Goal: Information Seeking & Learning: Learn about a topic

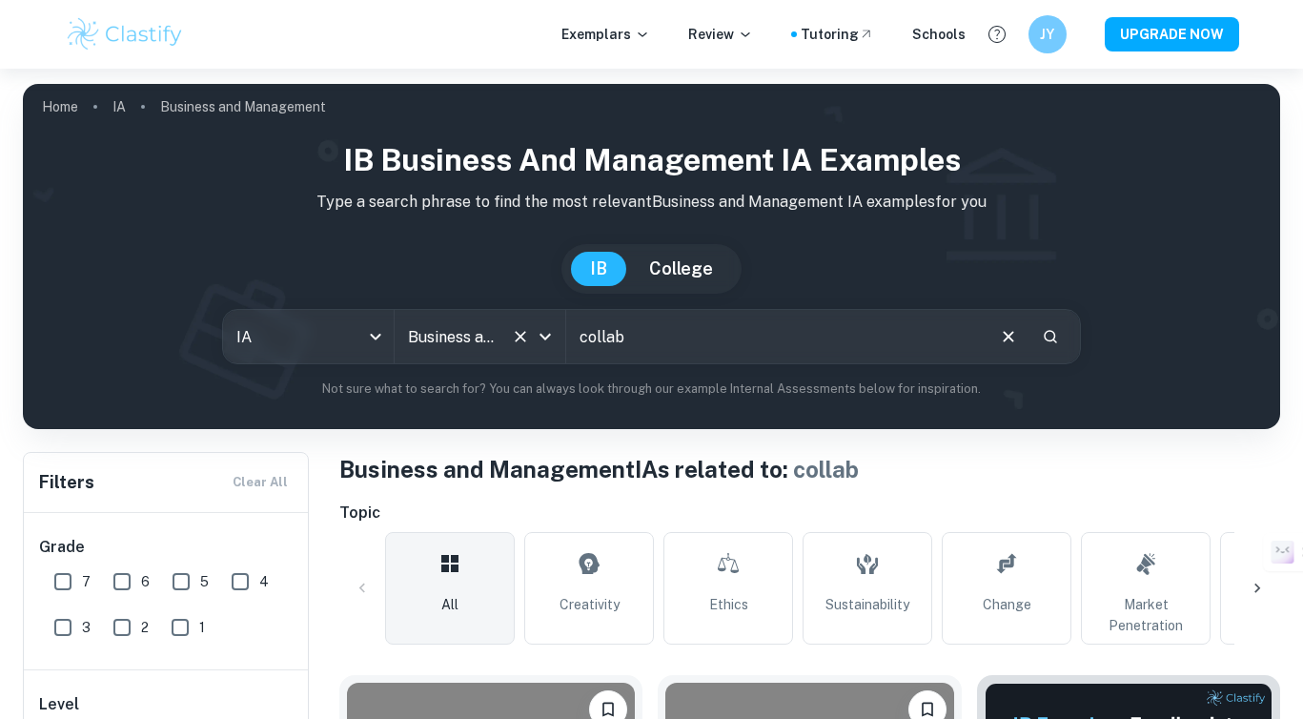
click at [693, 310] on input "collab" at bounding box center [774, 336] width 417 height 53
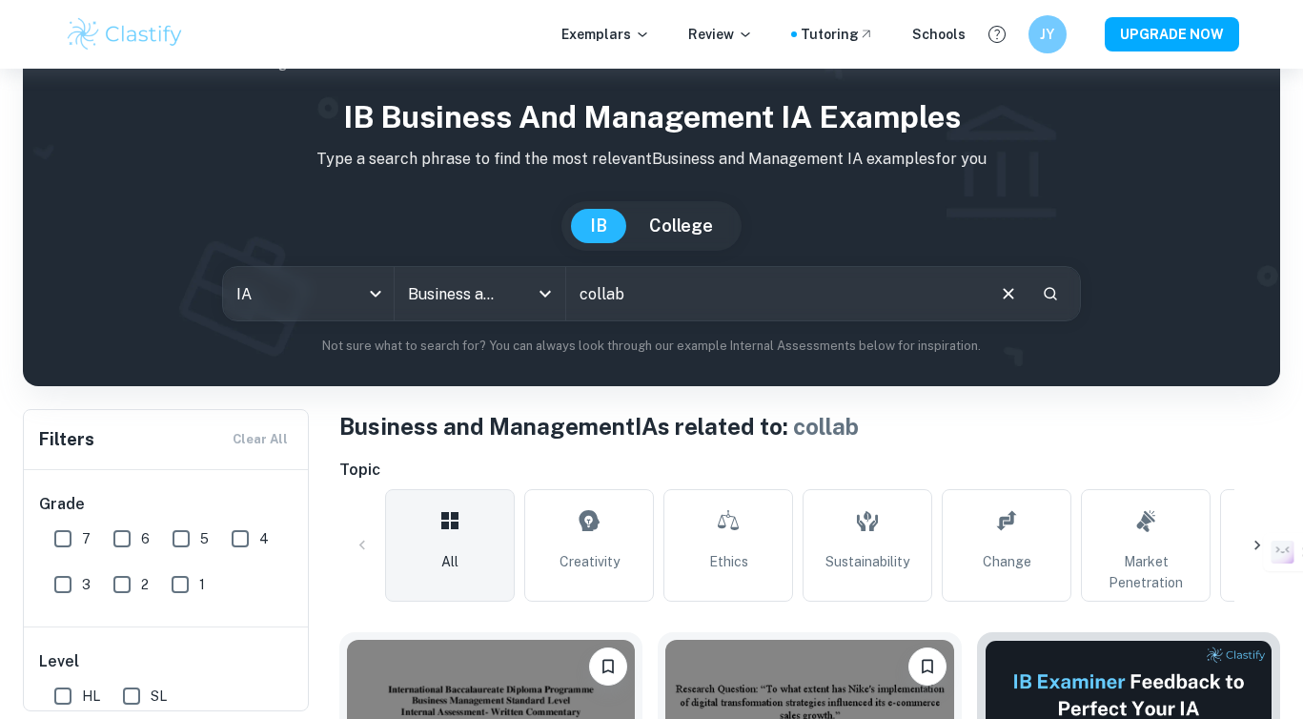
scroll to position [43, 0]
click at [693, 296] on input "collab" at bounding box center [774, 293] width 417 height 53
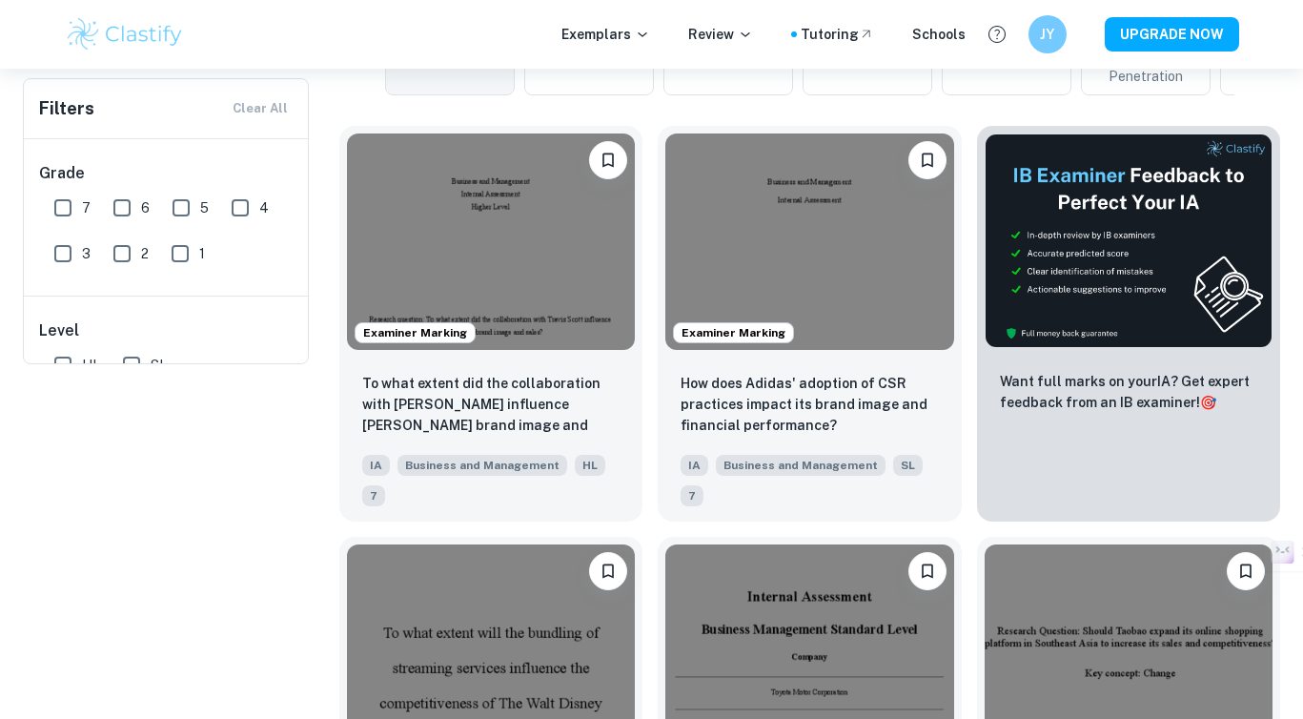
scroll to position [0, 0]
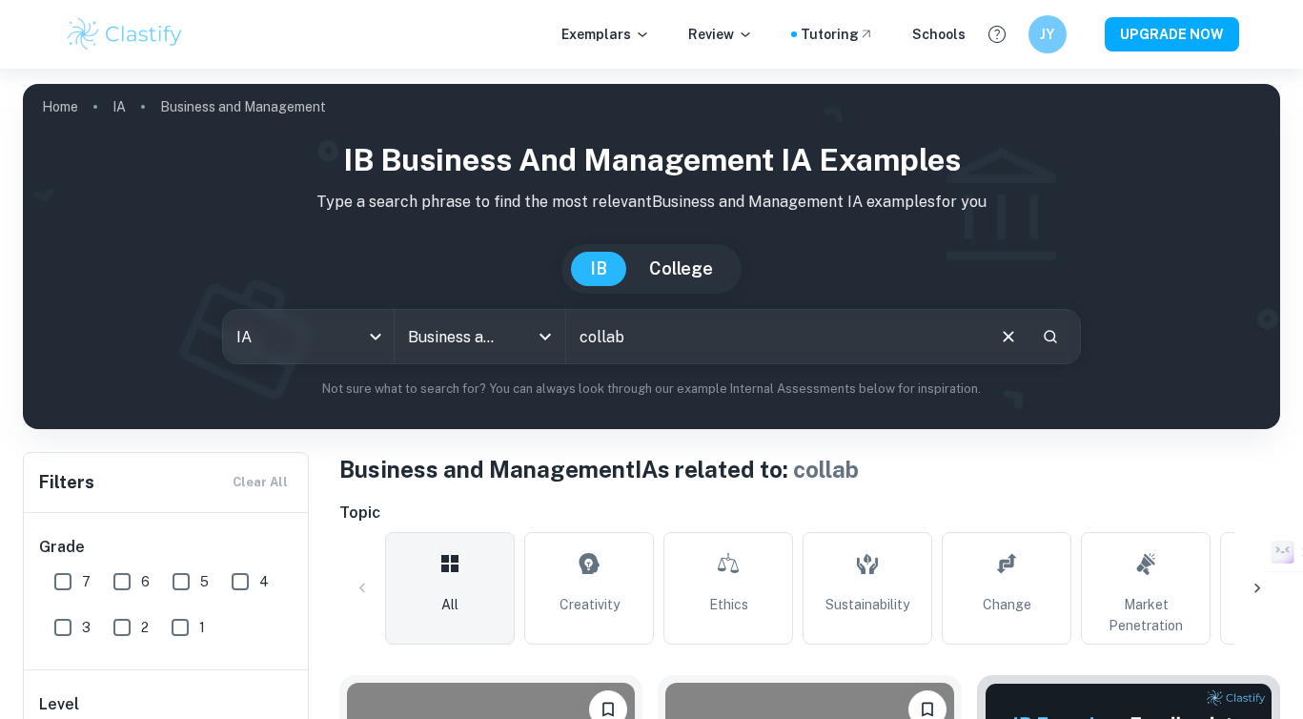
click at [727, 340] on input "collab" at bounding box center [774, 336] width 417 height 53
type input "collaboration"
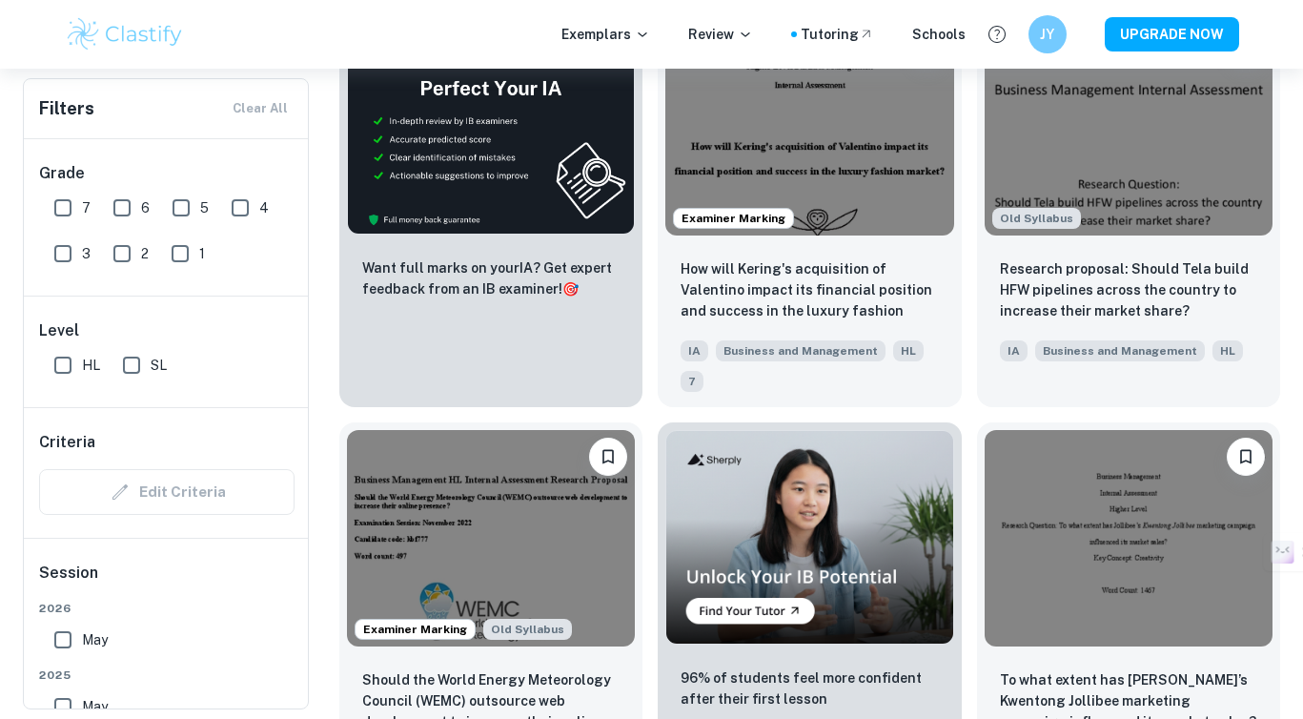
scroll to position [3269, 0]
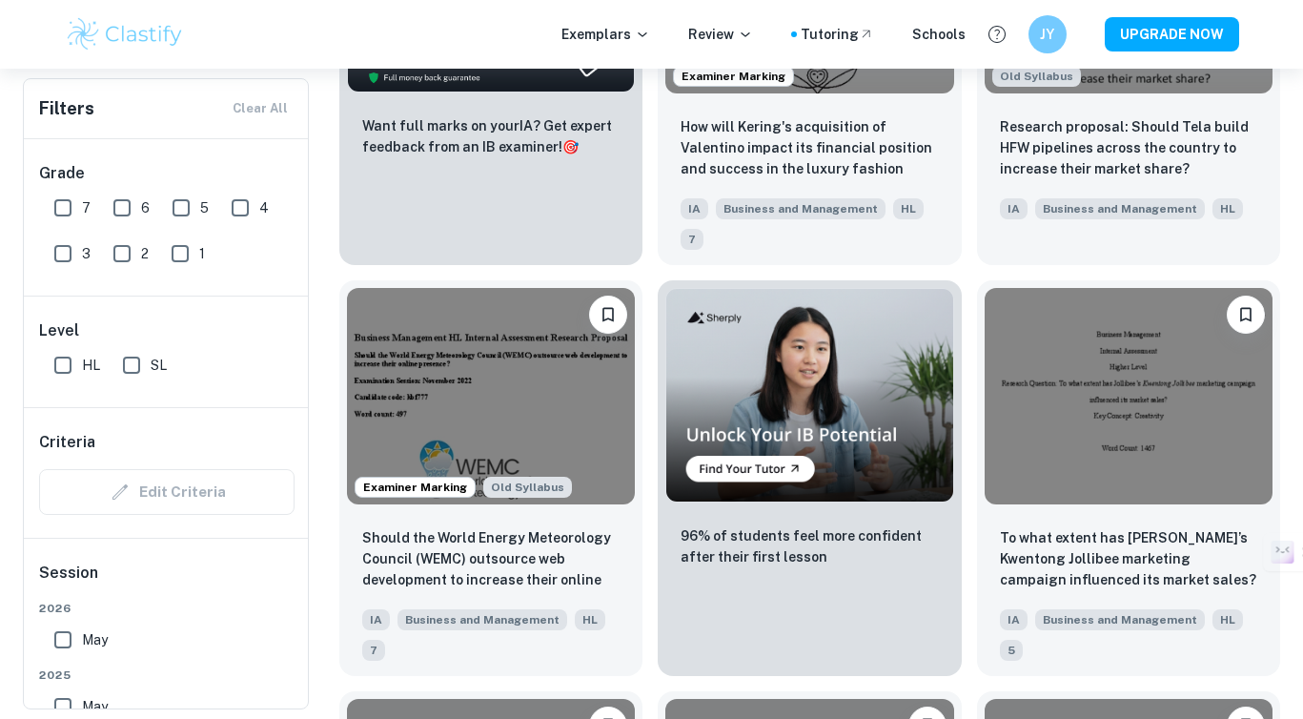
click at [120, 253] on input "2" at bounding box center [122, 254] width 38 height 38
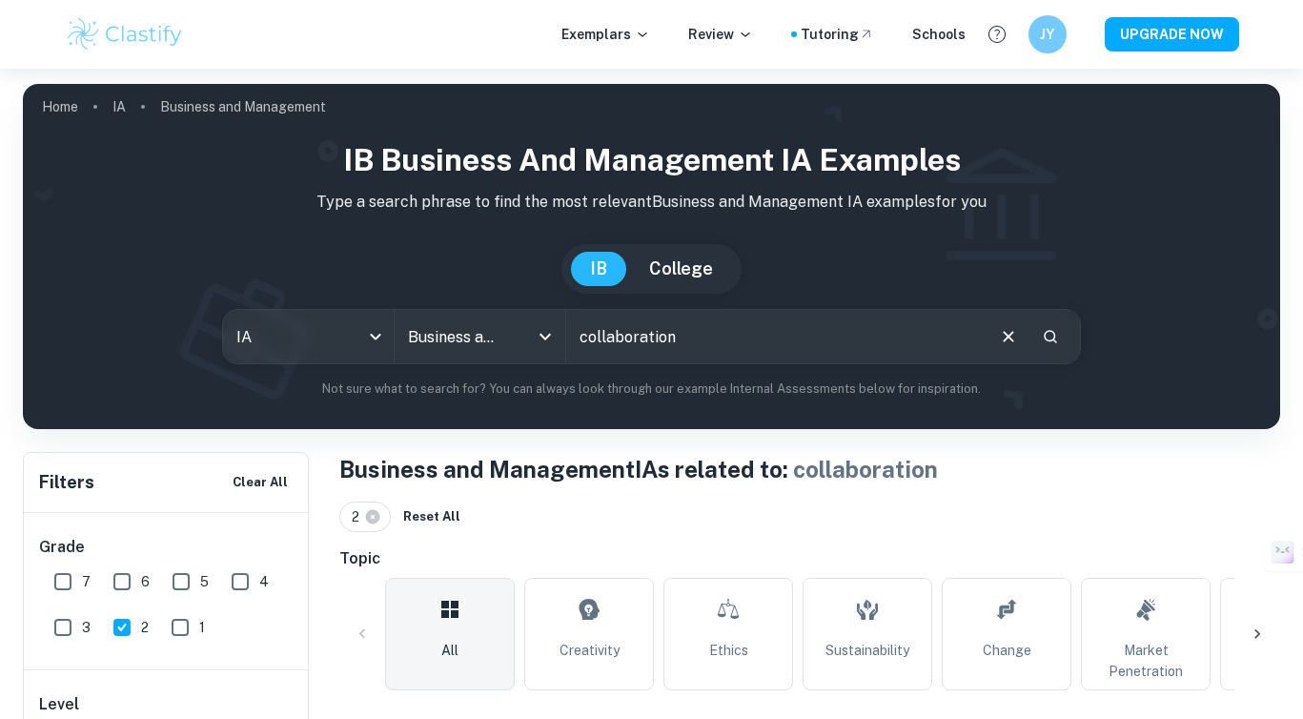
scroll to position [237, 0]
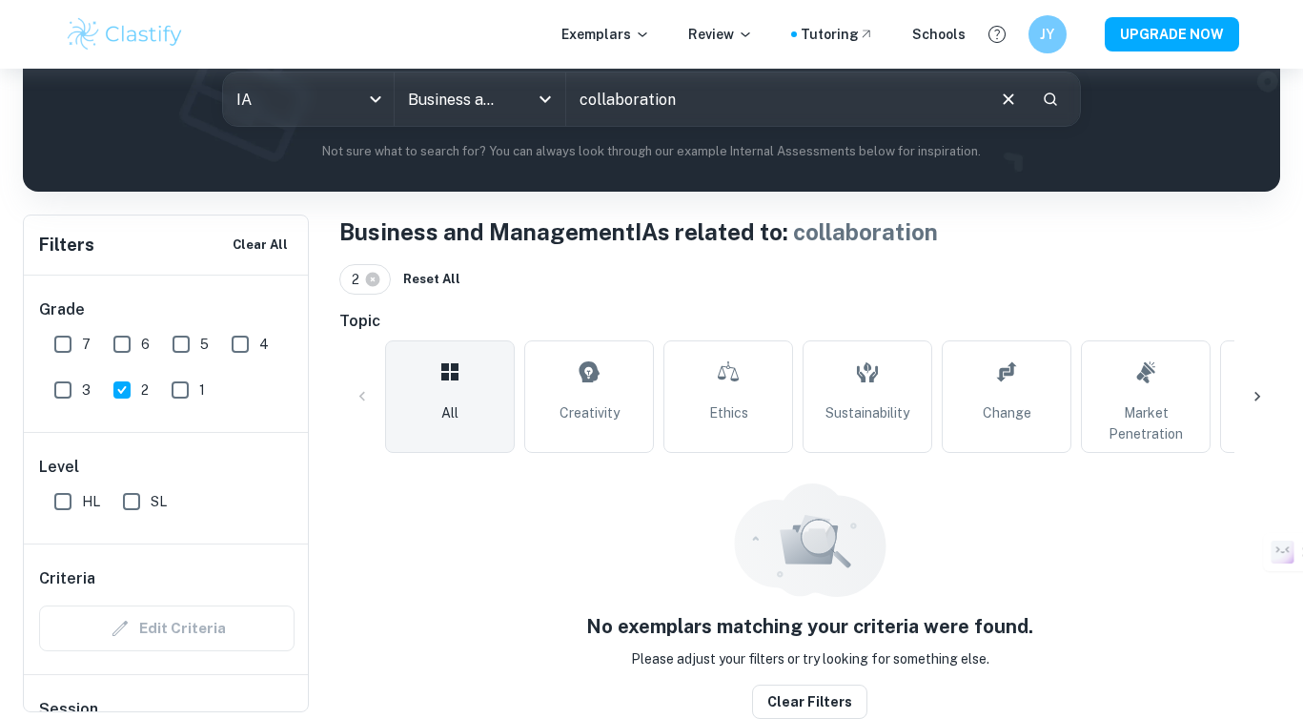
click at [115, 389] on input "2" at bounding box center [122, 390] width 38 height 38
checkbox input "false"
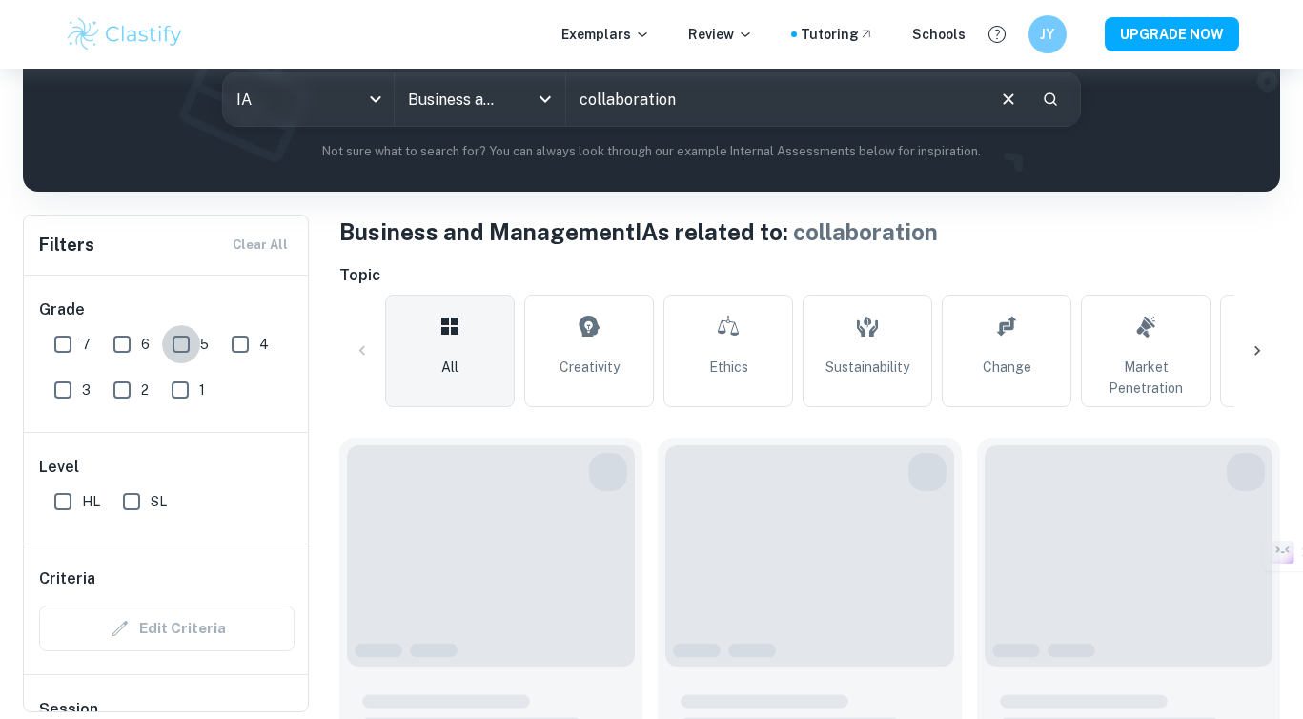
click at [188, 346] on input "5" at bounding box center [181, 344] width 38 height 38
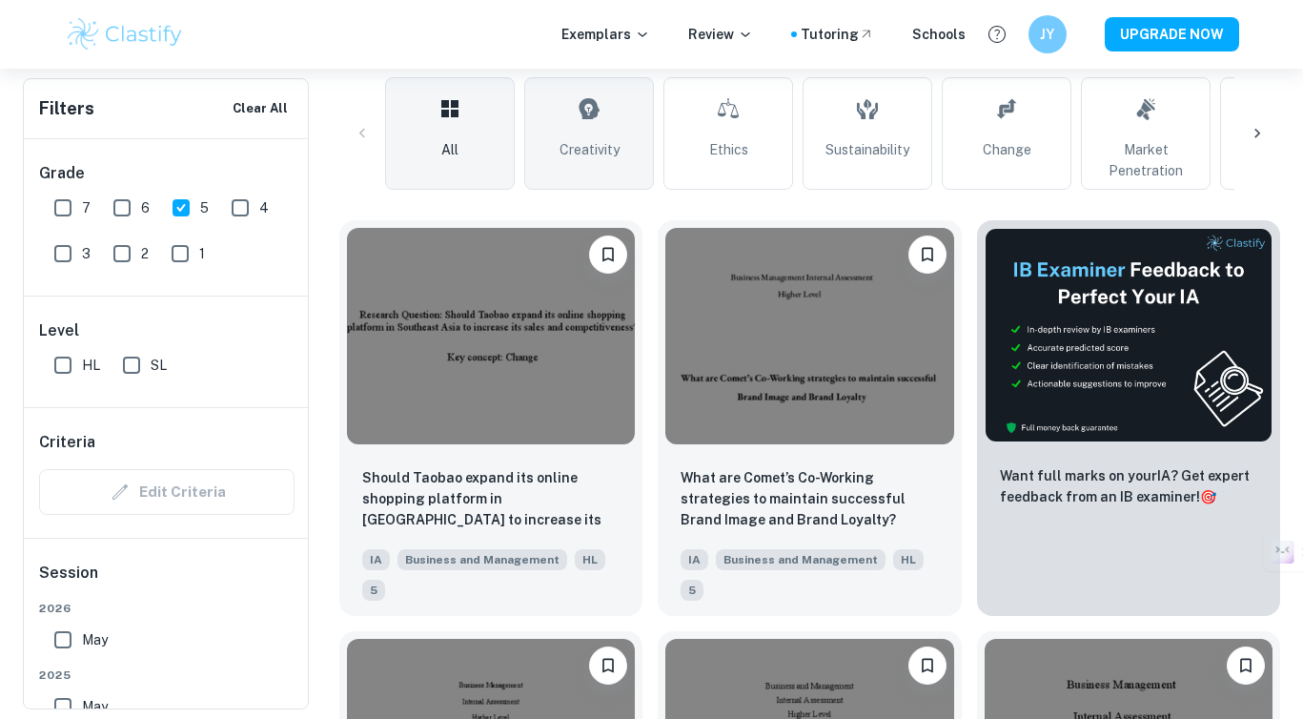
scroll to position [506, 0]
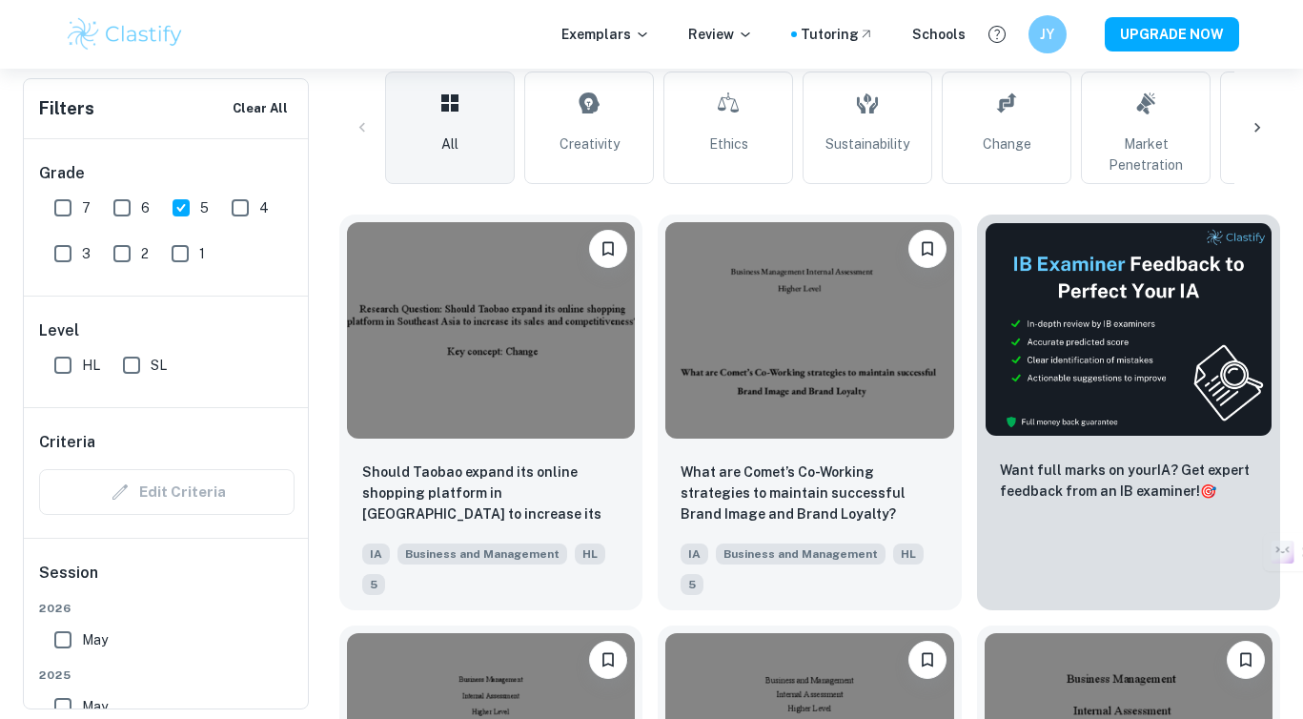
click at [190, 207] on input "5" at bounding box center [181, 208] width 38 height 38
checkbox input "false"
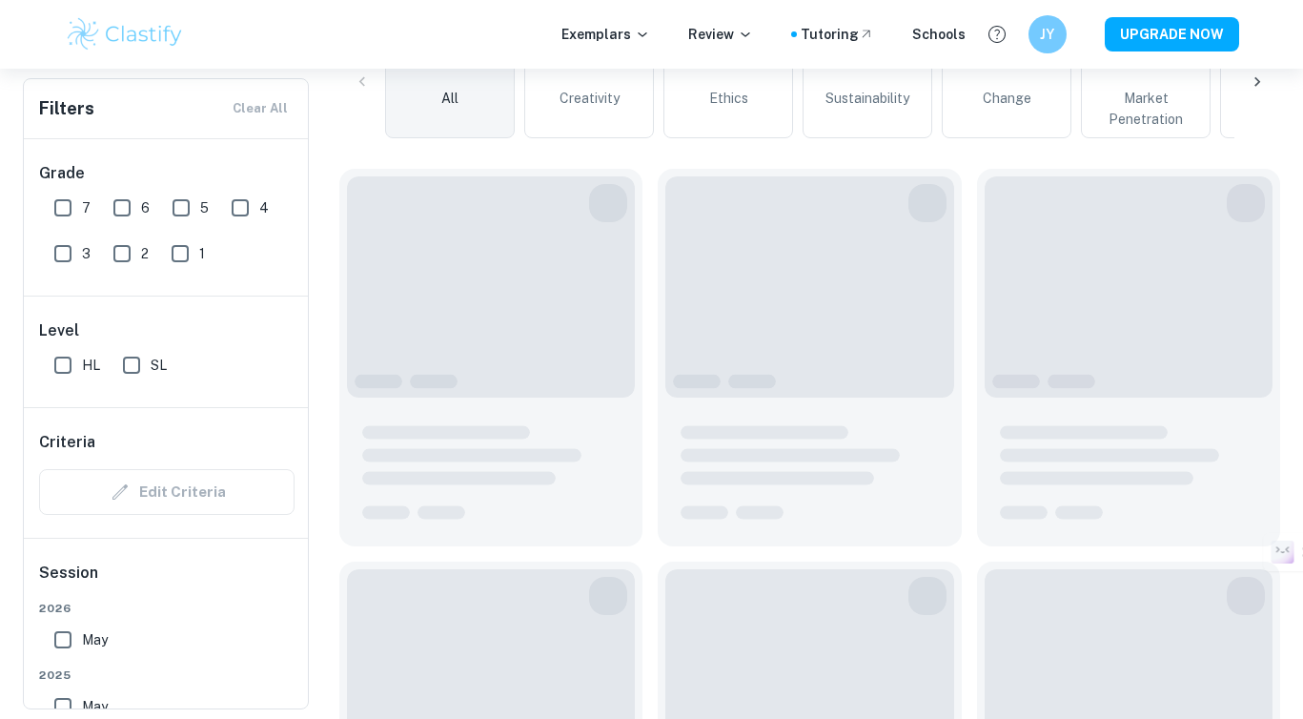
scroll to position [461, 0]
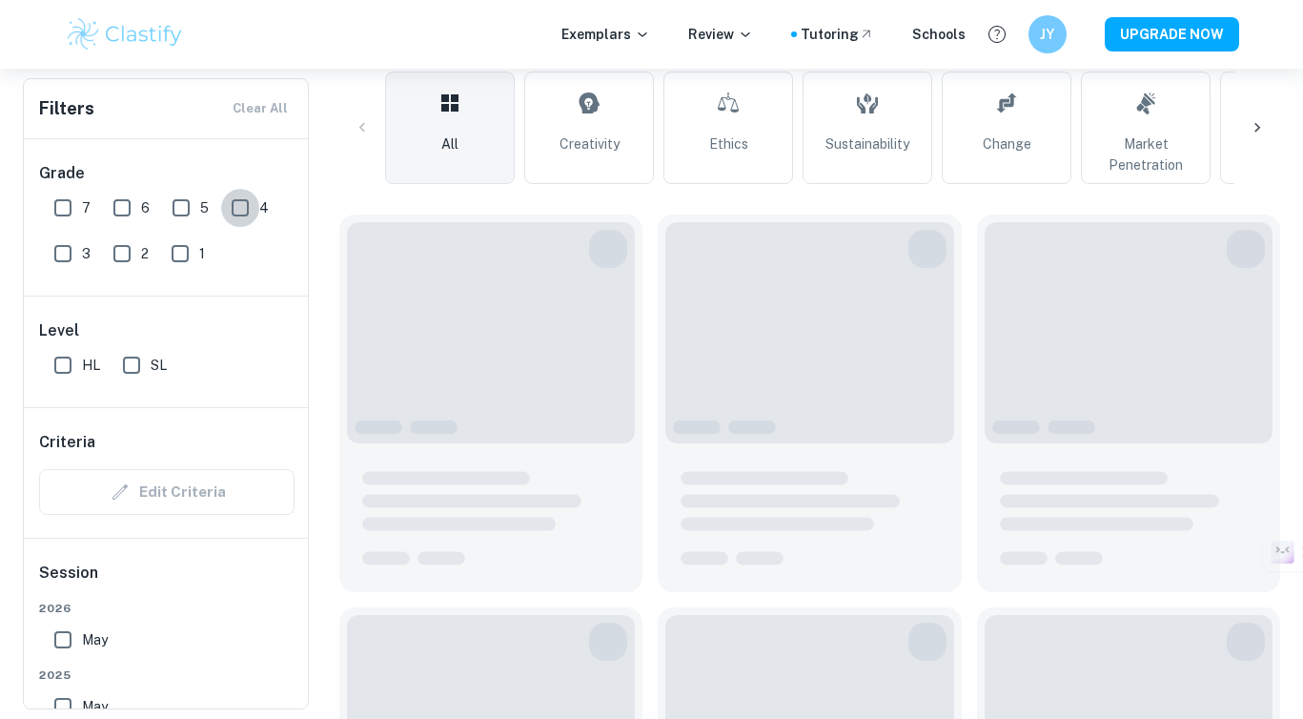
click at [240, 207] on input "4" at bounding box center [240, 208] width 38 height 38
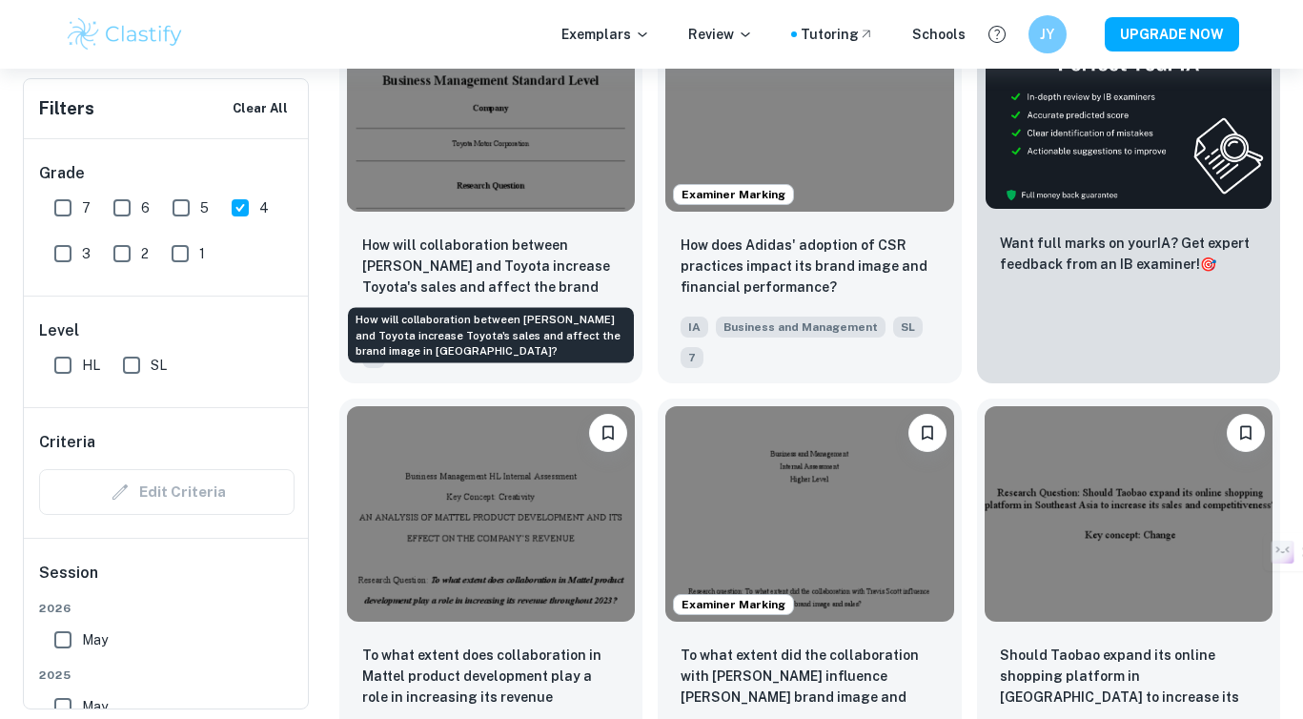
scroll to position [743, 0]
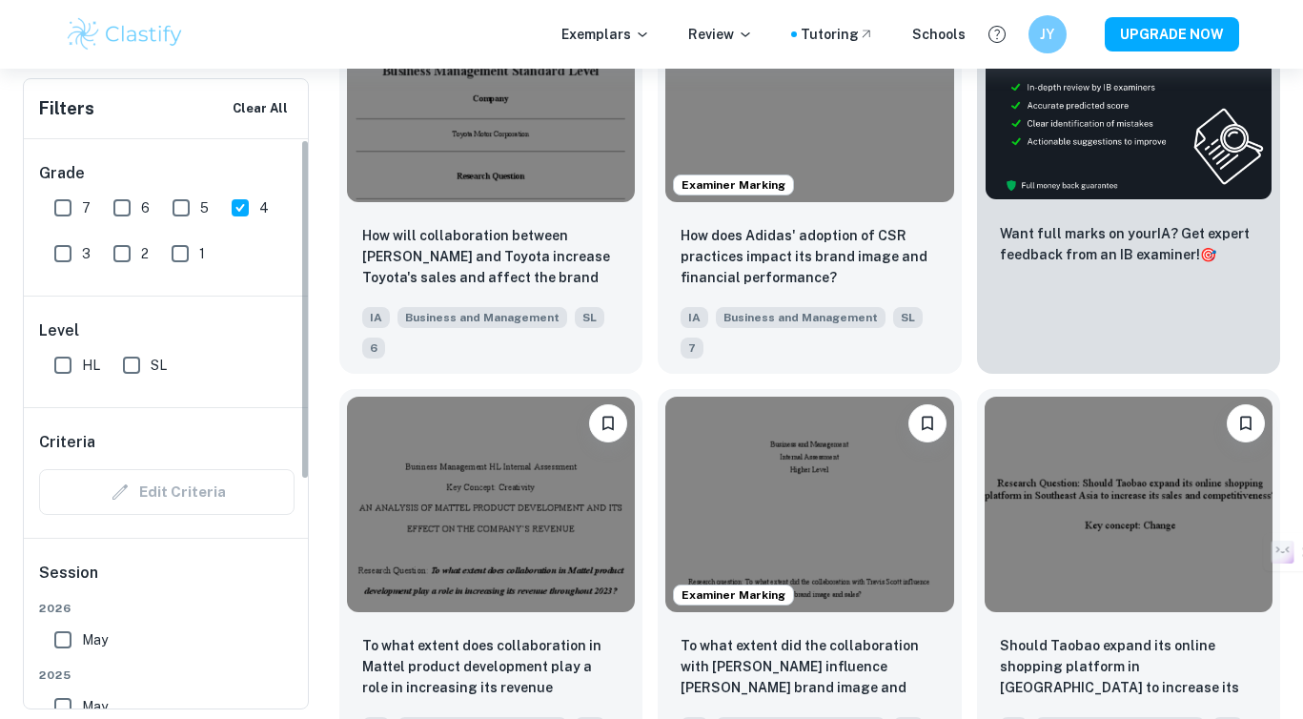
click at [242, 205] on input "4" at bounding box center [240, 208] width 38 height 38
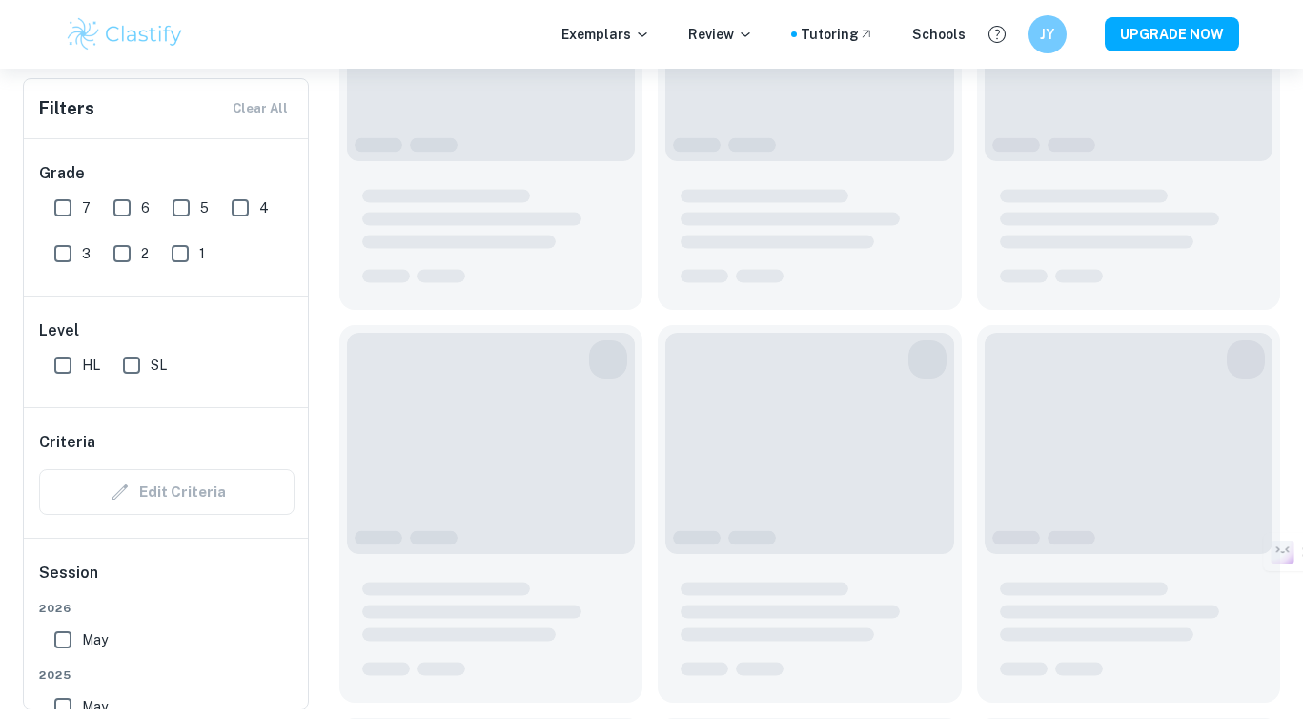
click at [247, 212] on input "4" at bounding box center [240, 208] width 38 height 38
checkbox input "true"
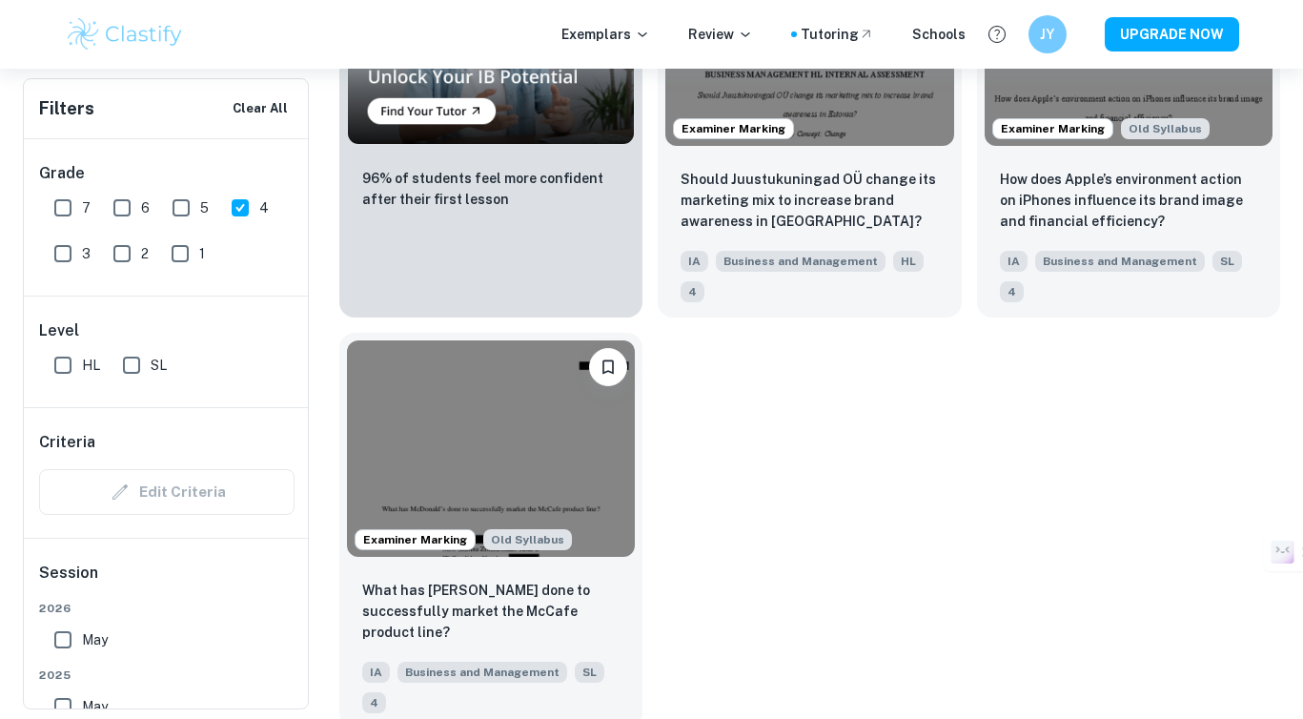
scroll to position [1629, 0]
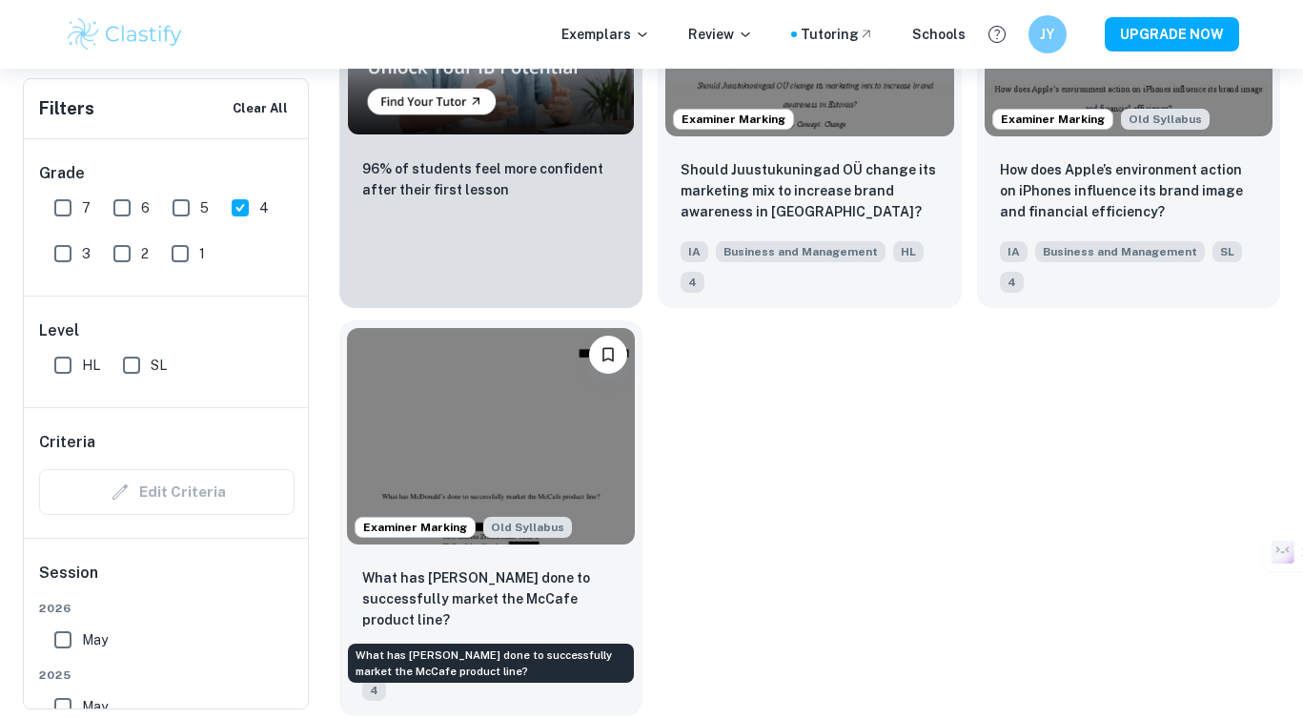
click at [488, 590] on p "What has [PERSON_NAME] done to successfully market the McCafe product line?" at bounding box center [490, 598] width 257 height 63
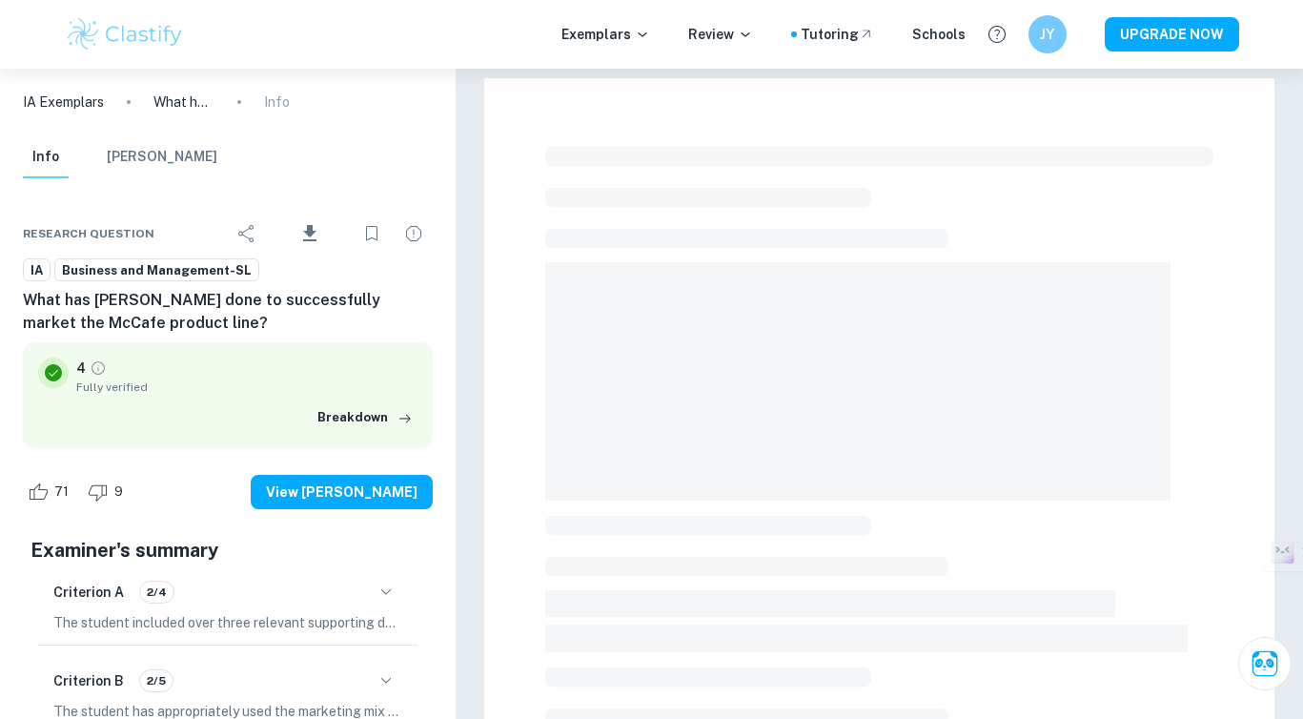
click at [361, 598] on div "Criterion A 2/4" at bounding box center [227, 592] width 349 height 32
click at [380, 592] on icon "button" at bounding box center [386, 592] width 23 height 23
